Goal: Transaction & Acquisition: Obtain resource

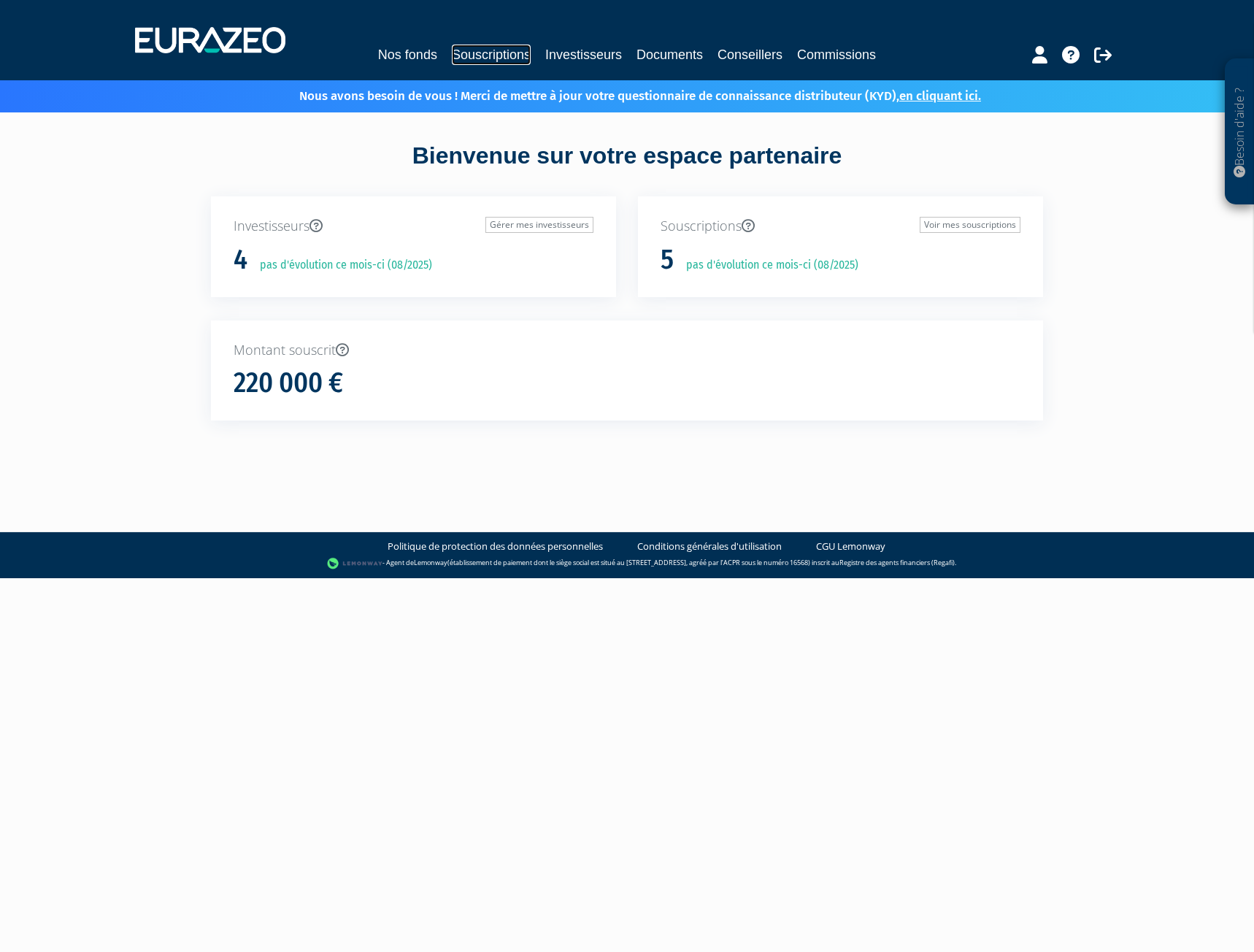
click at [506, 54] on link "Souscriptions" at bounding box center [491, 54] width 79 height 21
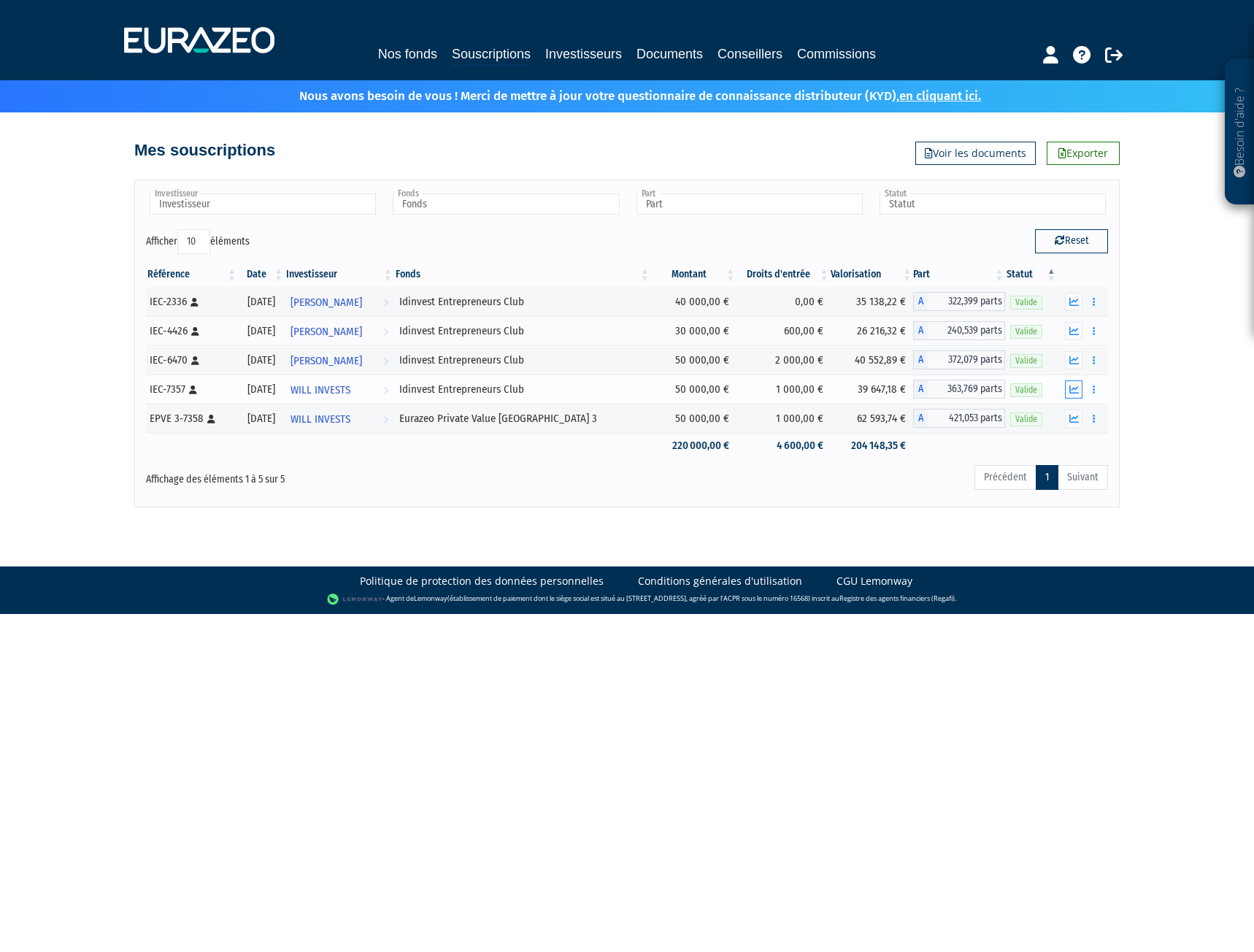
click at [1072, 387] on icon "button" at bounding box center [1074, 389] width 10 height 10
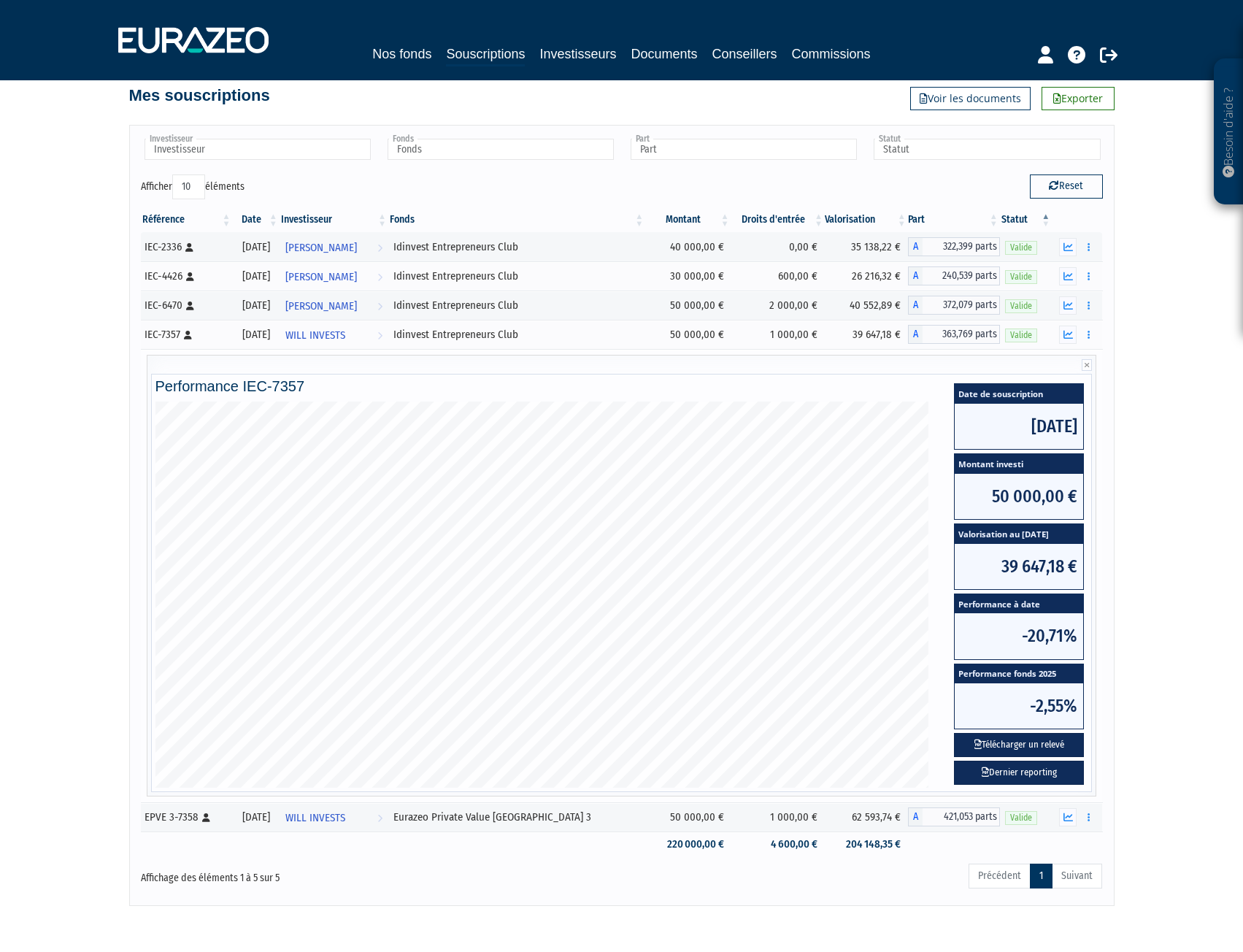
scroll to position [115, 0]
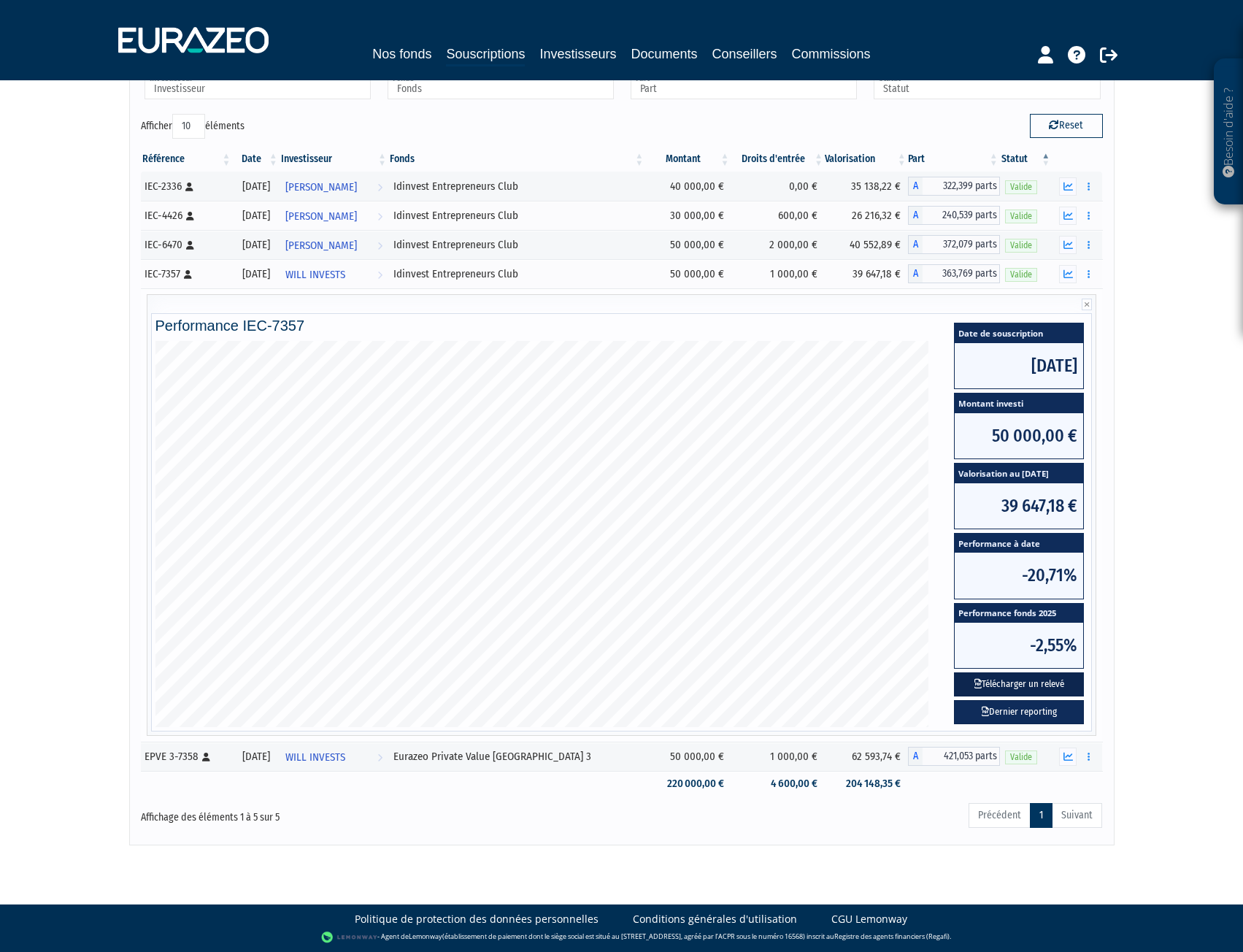
click at [1030, 684] on button "Télécharger un relevé" at bounding box center [1019, 684] width 130 height 24
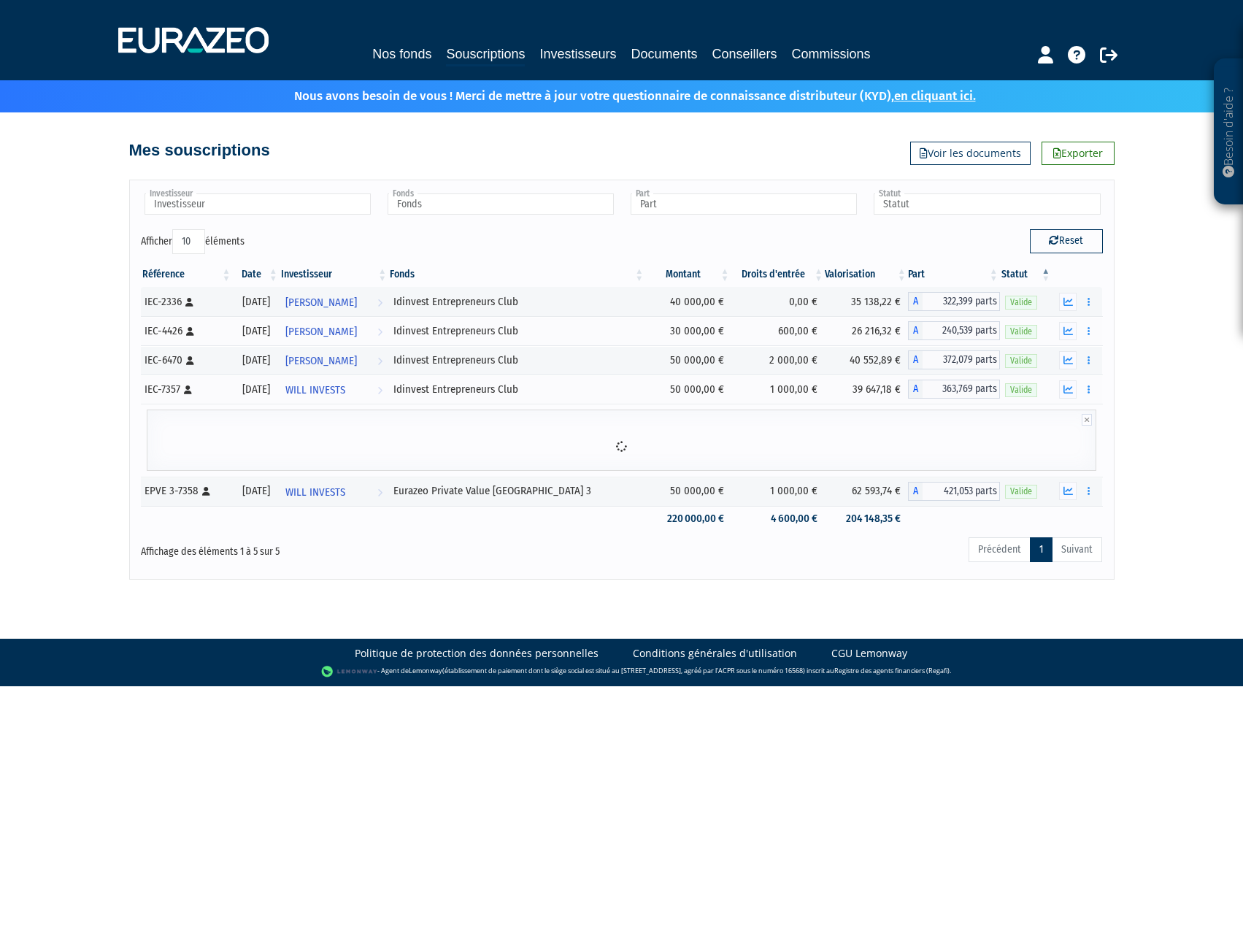
scroll to position [0, 0]
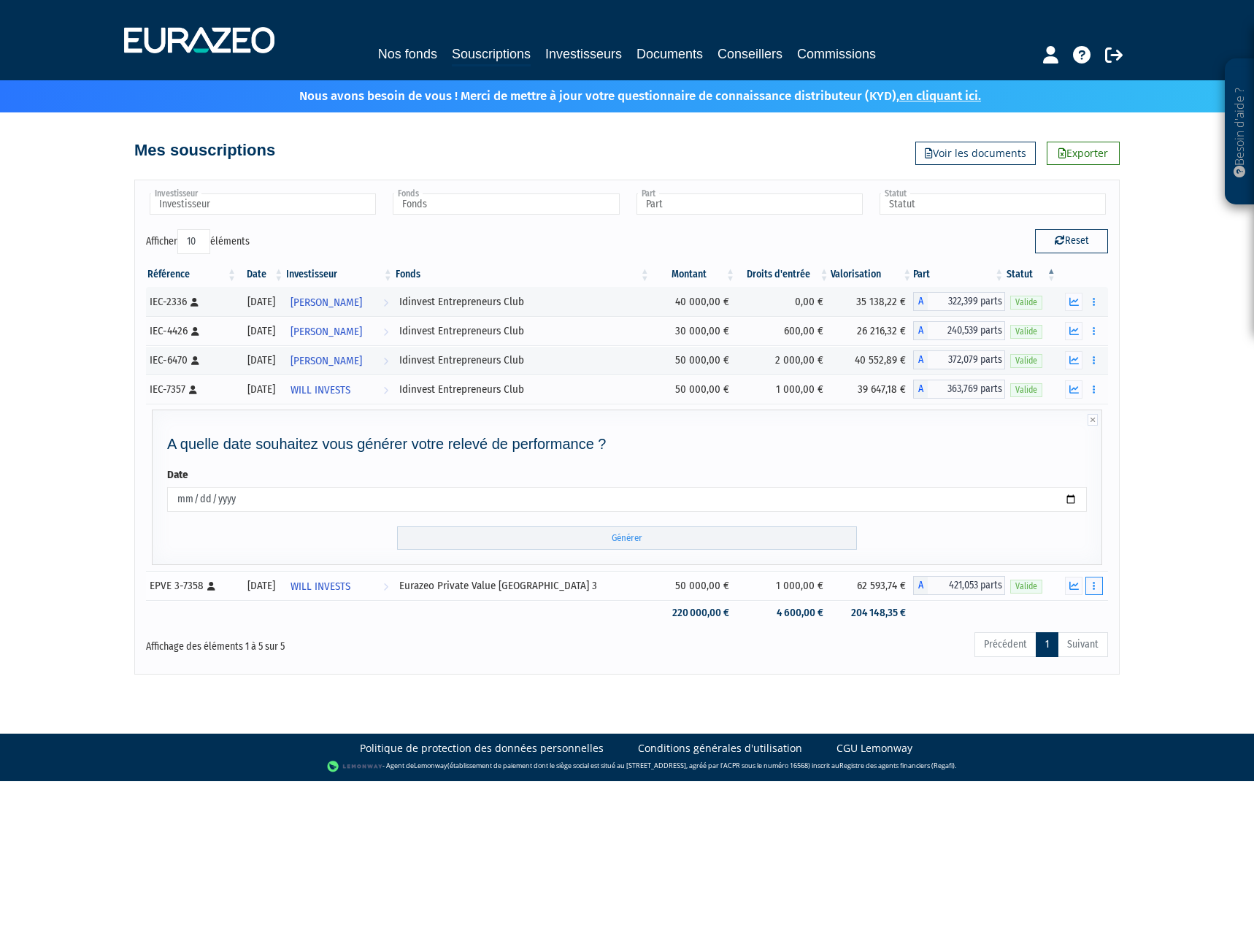
click at [1095, 579] on button "button" at bounding box center [1095, 585] width 18 height 19
click at [1140, 593] on div "Besoin d'aide ? × J'ai besoin d'aide Si vous avez une question à propos du fonc…" at bounding box center [627, 337] width 1254 height 675
click at [1075, 585] on icon "button" at bounding box center [1074, 586] width 10 height 10
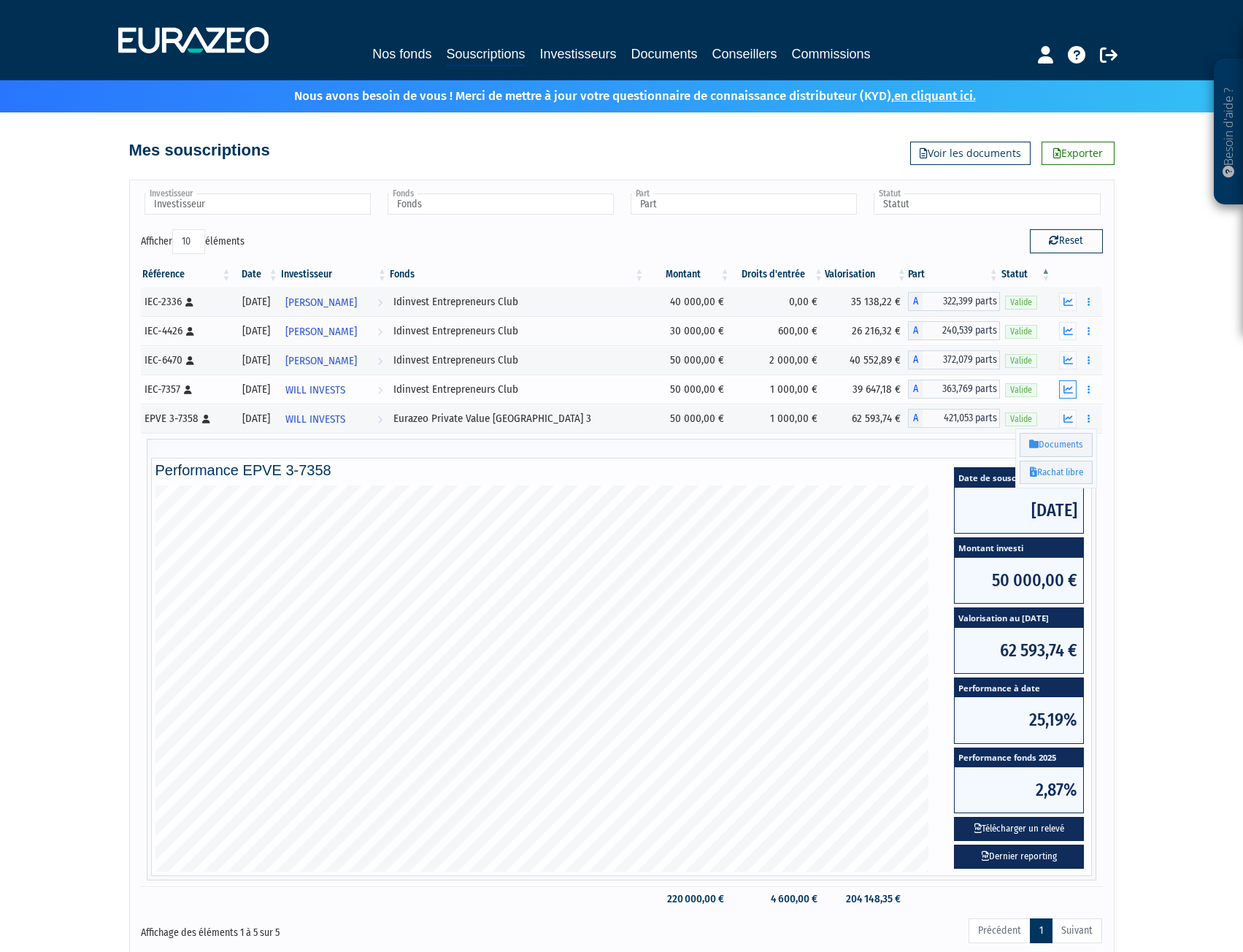
click at [1069, 391] on icon "button" at bounding box center [1069, 389] width 10 height 10
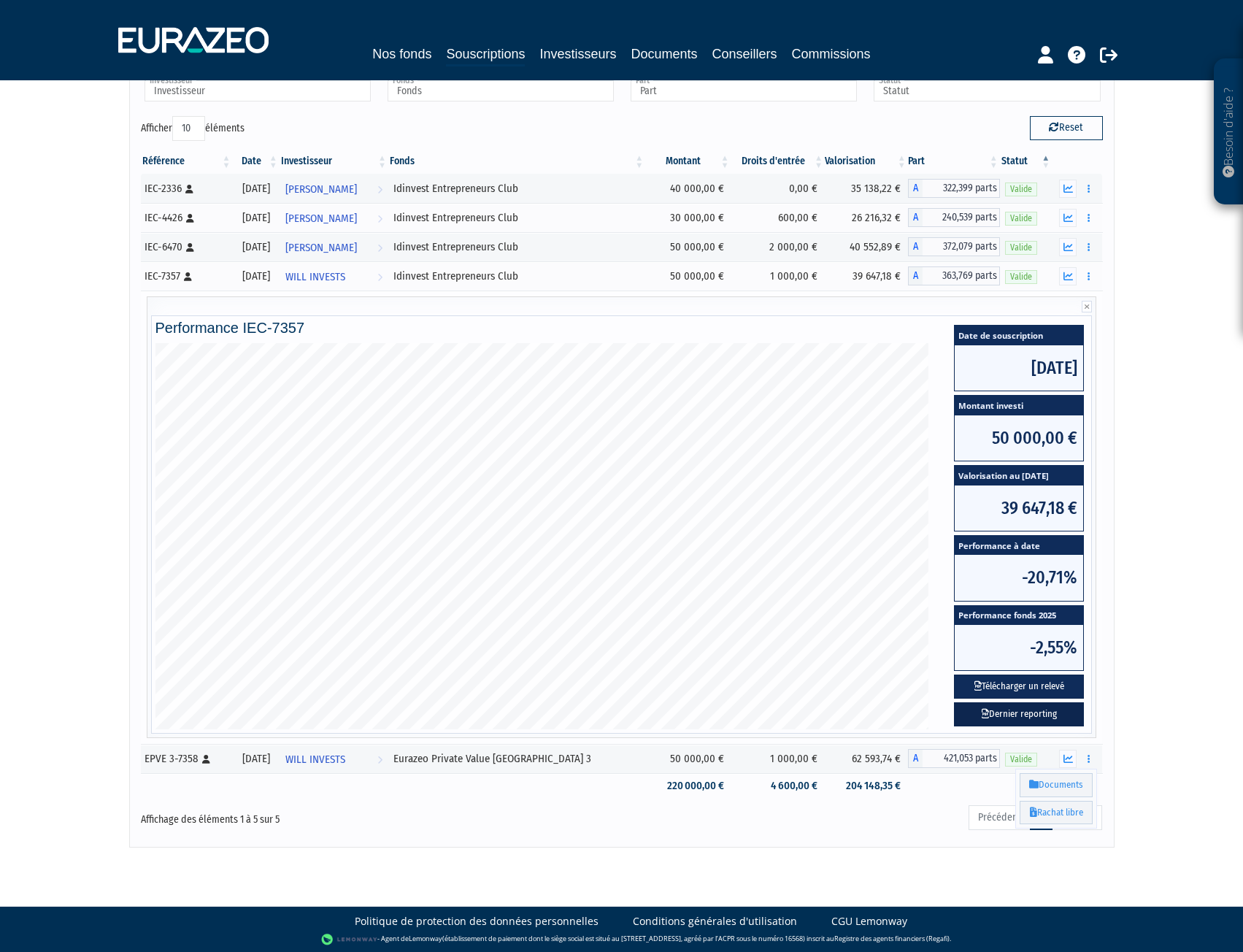
scroll to position [115, 0]
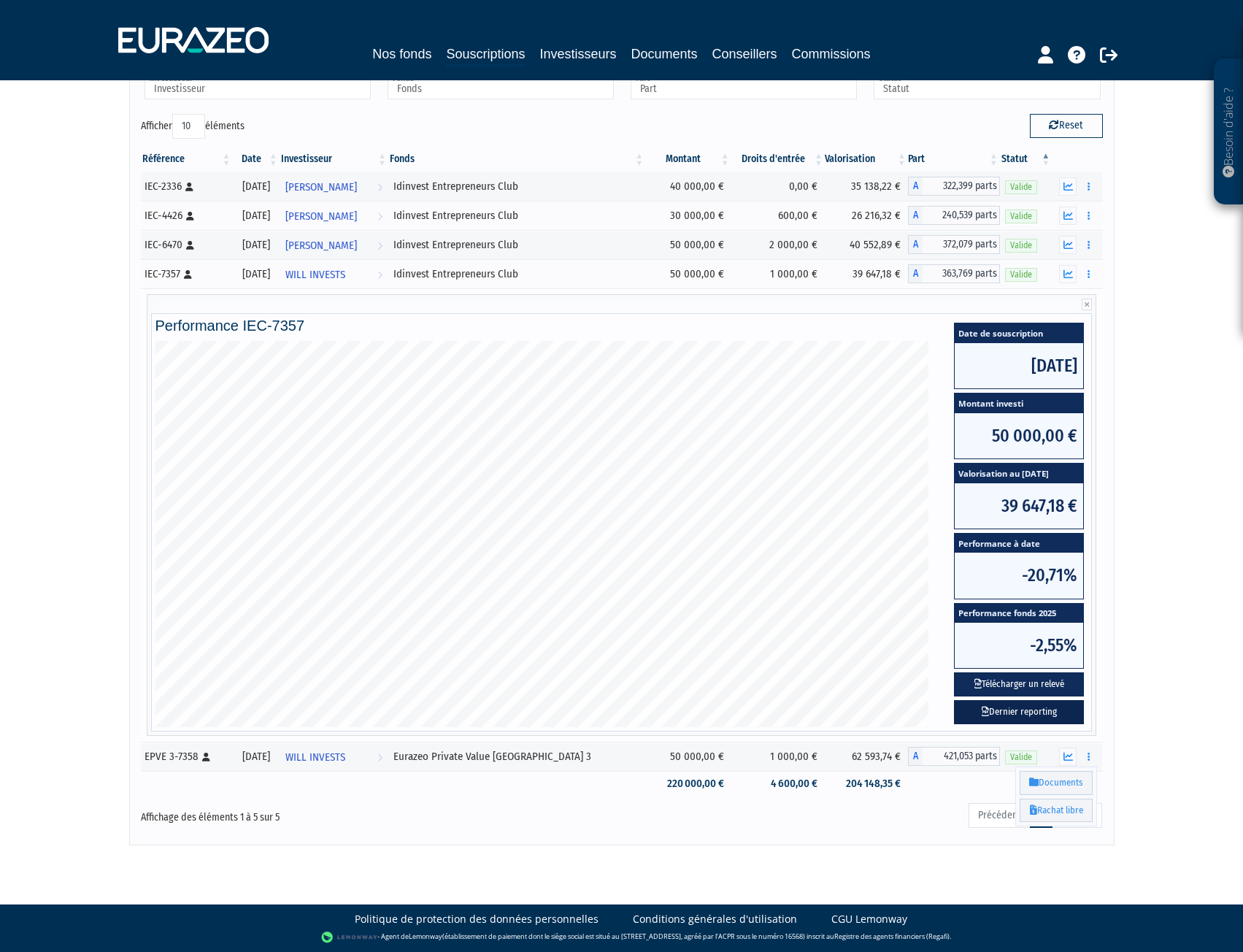
click at [1046, 709] on link "Dernier reporting" at bounding box center [1019, 712] width 130 height 24
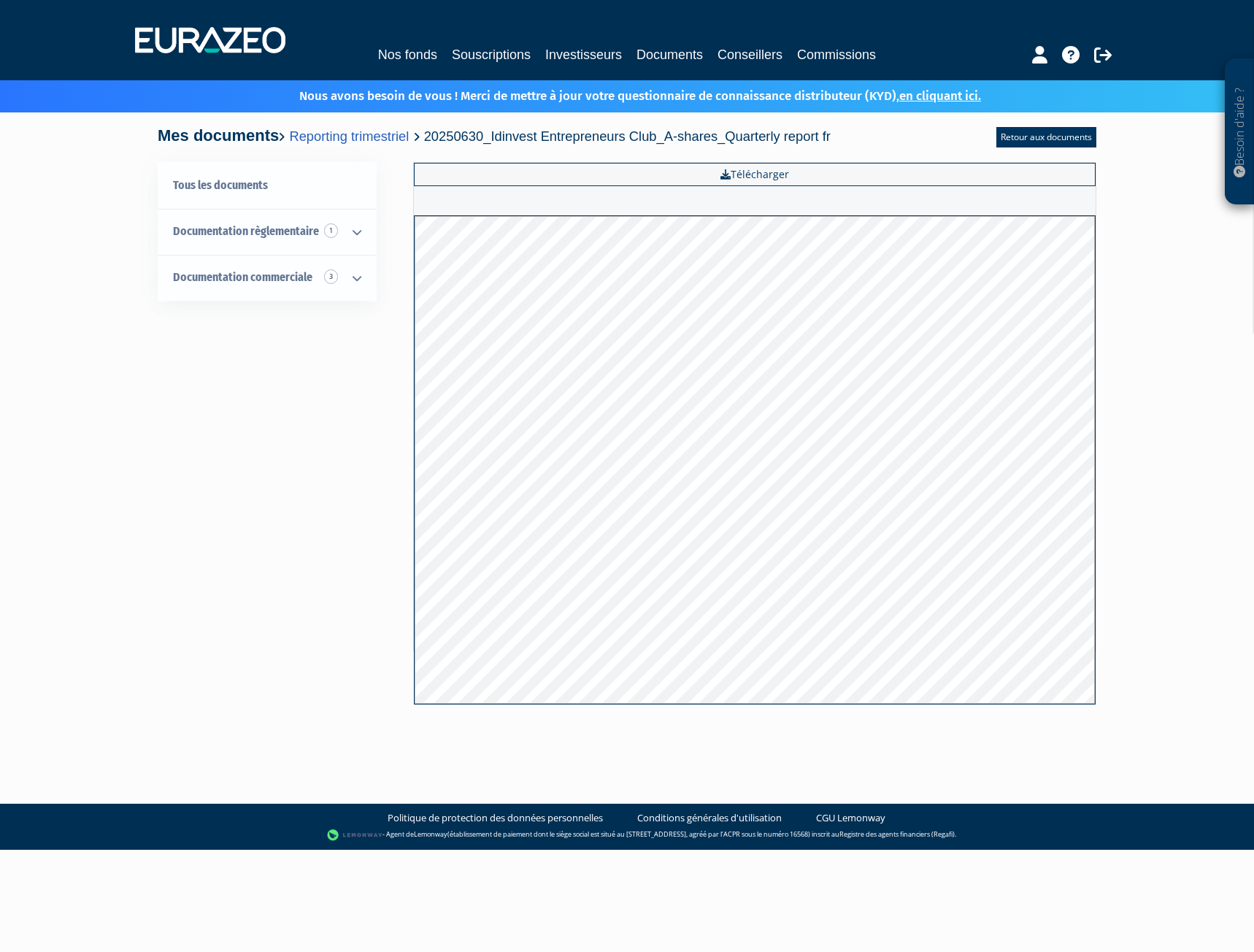
click at [1161, 317] on div "Besoin d'aide ? × J'ai besoin d'aide Si vous avez une question à propos du fonc…" at bounding box center [627, 372] width 1254 height 744
